Goal: Task Accomplishment & Management: Use online tool/utility

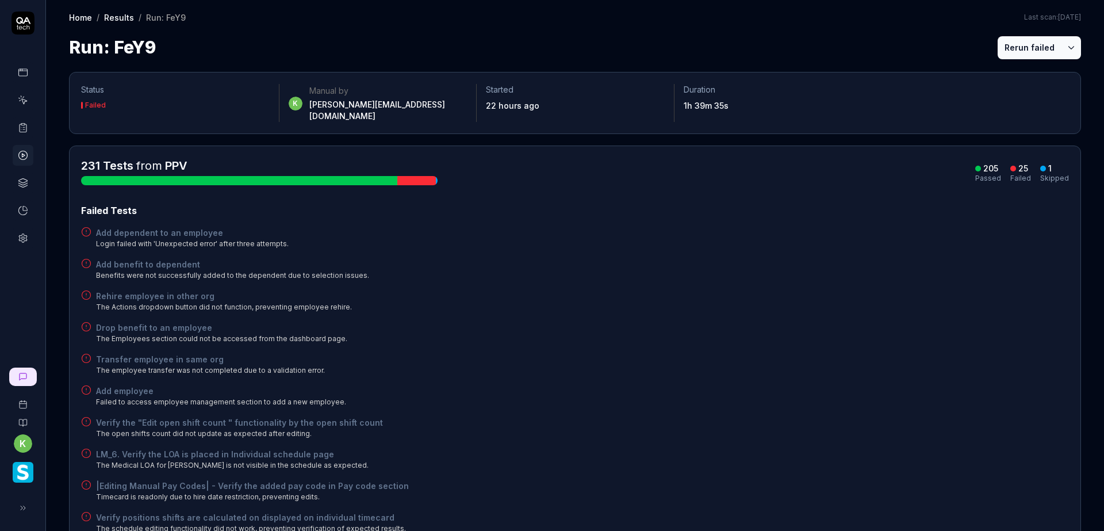
click at [25, 129] on icon at bounding box center [23, 128] width 10 height 10
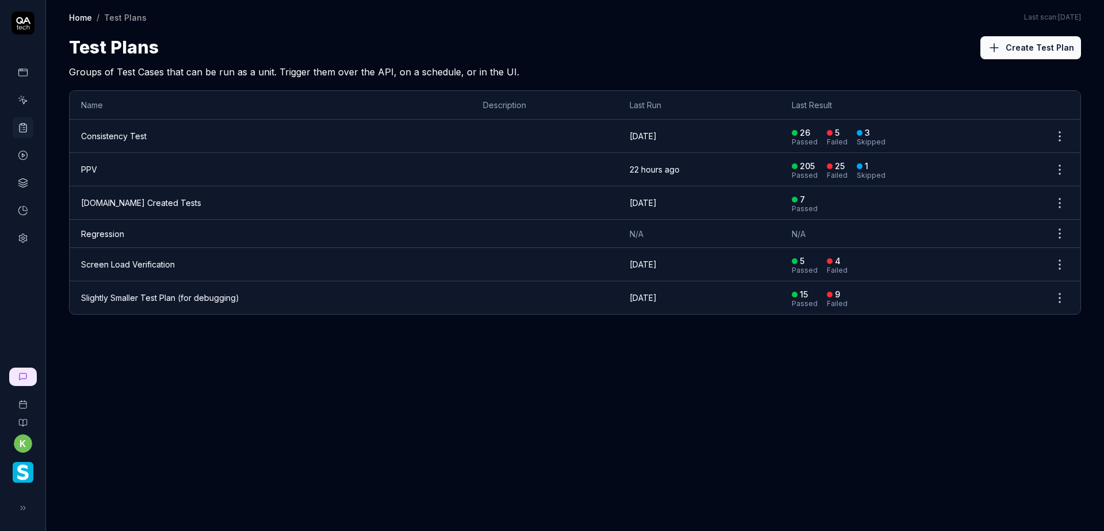
click at [289, 181] on td "PPV" at bounding box center [271, 169] width 402 height 33
click at [102, 169] on td "PPV" at bounding box center [271, 169] width 402 height 33
click at [25, 102] on icon at bounding box center [23, 100] width 10 height 10
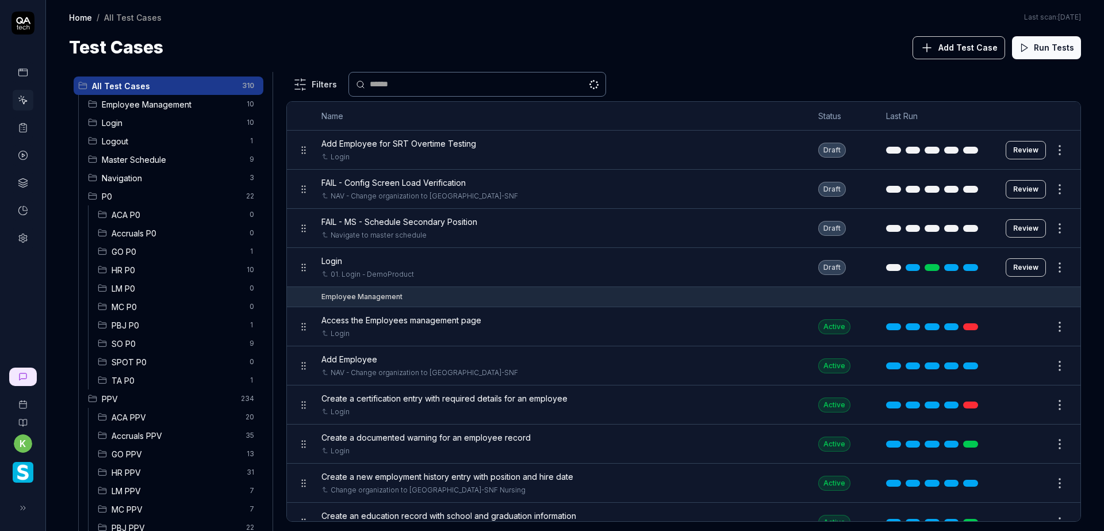
click at [159, 120] on span "Login" at bounding box center [171, 123] width 138 height 12
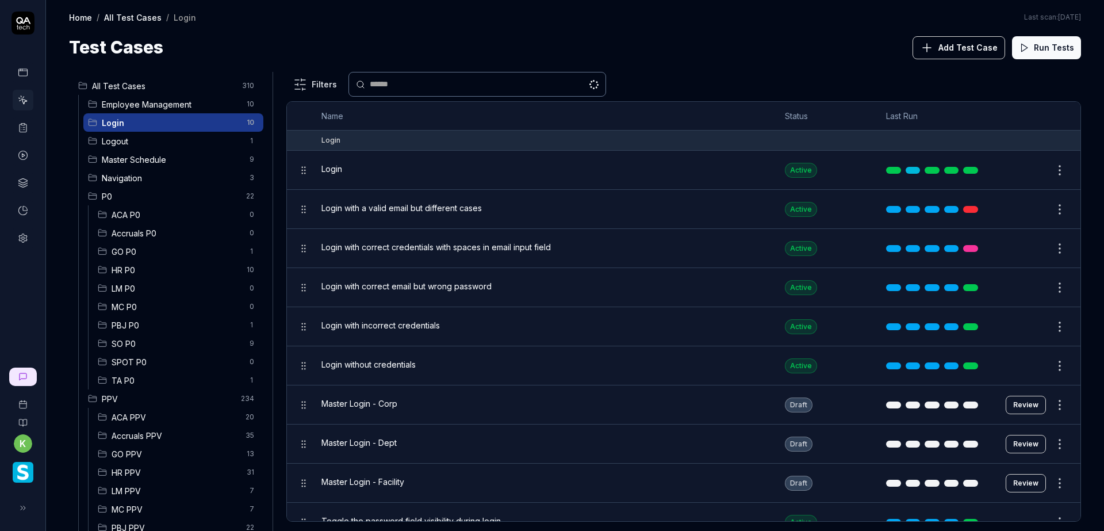
click at [1020, 408] on button "Review" at bounding box center [1026, 405] width 40 height 18
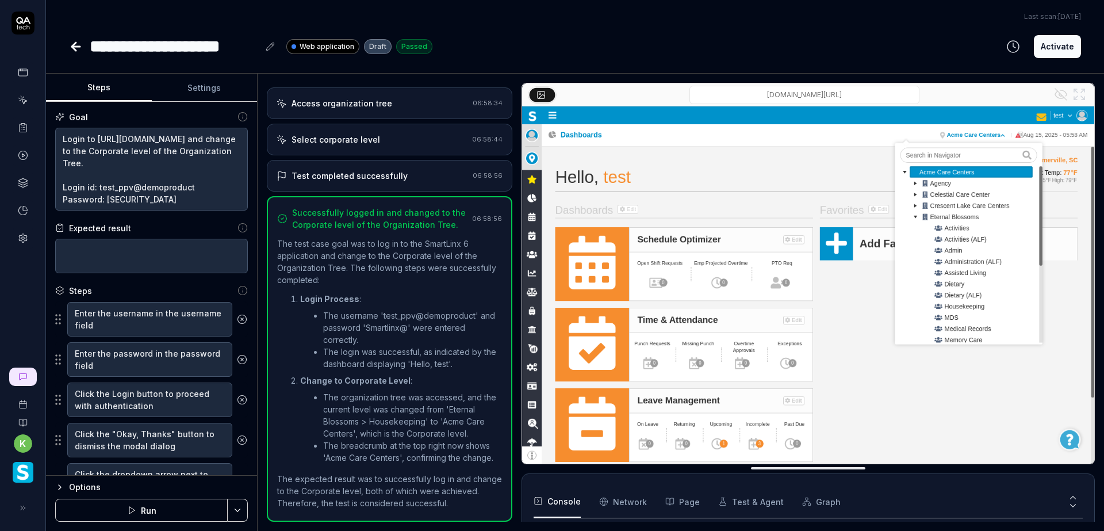
scroll to position [159, 0]
type textarea "*"
